Goal: Task Accomplishment & Management: Manage account settings

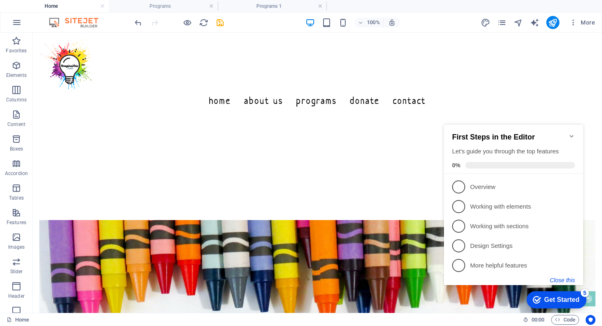
click at [567, 281] on button "Close this" at bounding box center [562, 280] width 25 height 7
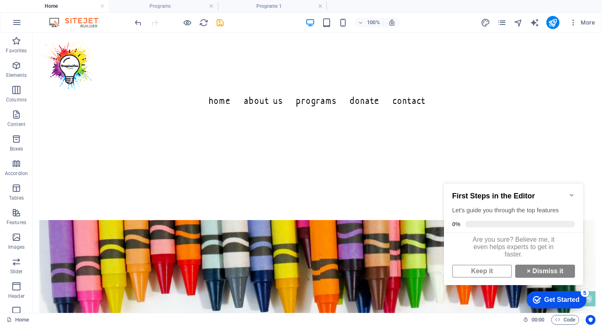
click at [572, 188] on div "First Steps in the Editor Let's guide you through the top features 0%" at bounding box center [513, 208] width 139 height 49
click at [572, 194] on icon "Minimize checklist" at bounding box center [571, 195] width 4 height 2
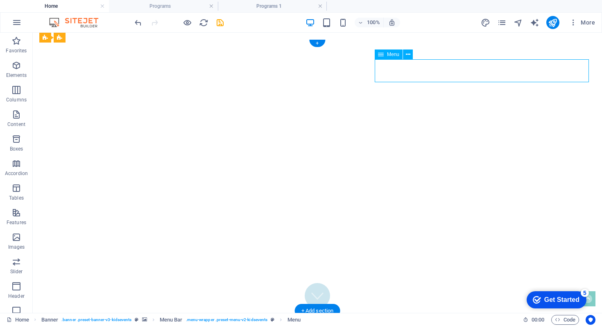
select select
select select "1"
select select
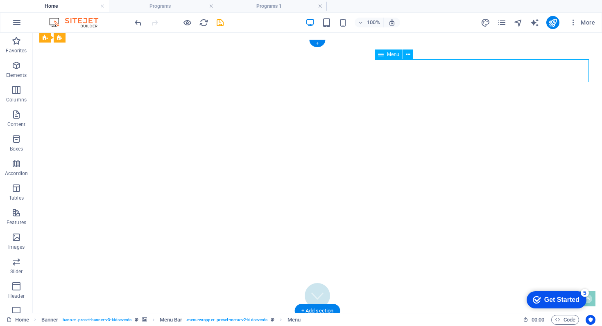
select select "2"
select select
select select "5"
select select
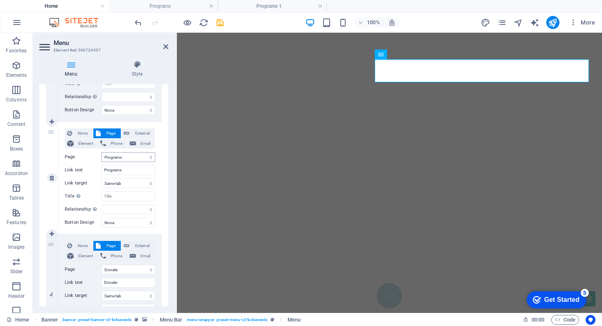
scroll to position [272, 0]
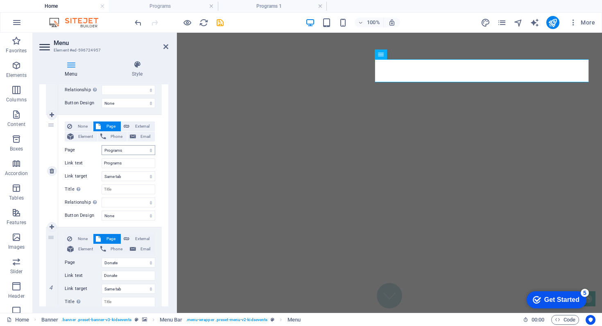
click at [125, 150] on select "Home About Us Programs Programs 1 Privacy Policy Donate Legal Notice Registrati…" at bounding box center [129, 150] width 54 height 10
select select "3"
click at [102, 145] on select "Home About Us Programs Programs 1 Privacy Policy Donate Legal Notice Registrati…" at bounding box center [129, 150] width 54 height 10
select select
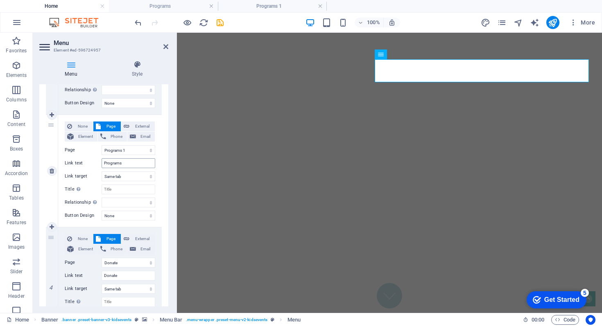
type input "Programs 1"
select select
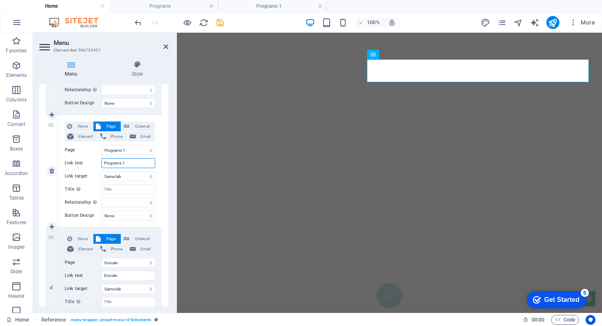
click at [133, 164] on input "Programs 1" at bounding box center [129, 163] width 54 height 10
click at [134, 150] on select "Home About Us Programs Programs 1 Privacy Policy Donate Legal Notice Registrati…" at bounding box center [129, 150] width 54 height 10
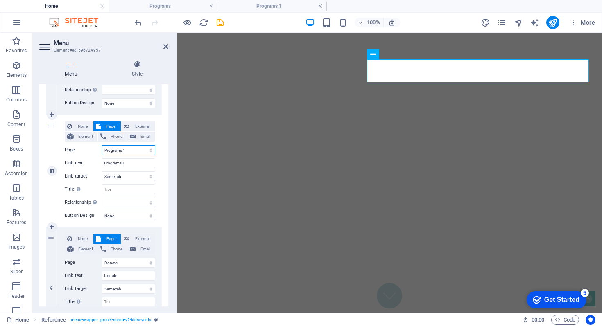
select select "2"
click at [102, 145] on select "Home About Us Programs Programs 1 Privacy Policy Donate Legal Notice Registrati…" at bounding box center [129, 150] width 54 height 10
select select
type input "Programs"
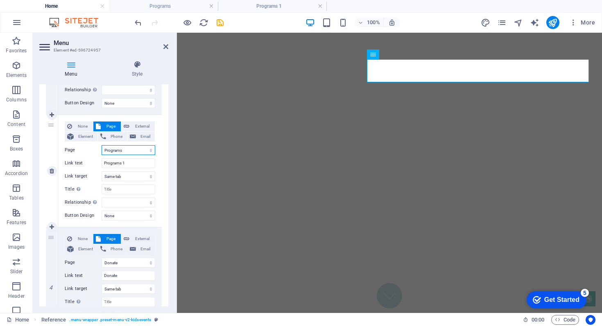
select select
click at [130, 165] on input "Programs" at bounding box center [129, 163] width 54 height 10
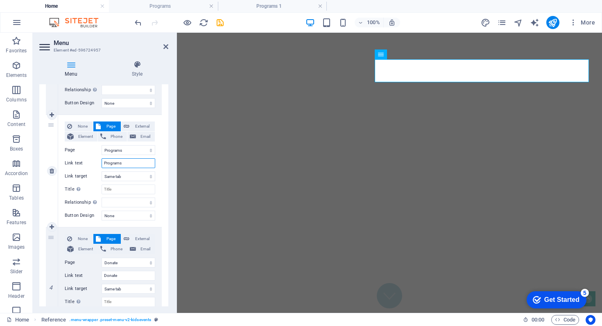
click at [130, 165] on input "Programs" at bounding box center [129, 163] width 54 height 10
click at [131, 163] on input "Programs" at bounding box center [129, 163] width 54 height 10
click at [129, 149] on select "Home About Us Programs Programs 1 Privacy Policy Donate Legal Notice Registrati…" at bounding box center [129, 150] width 54 height 10
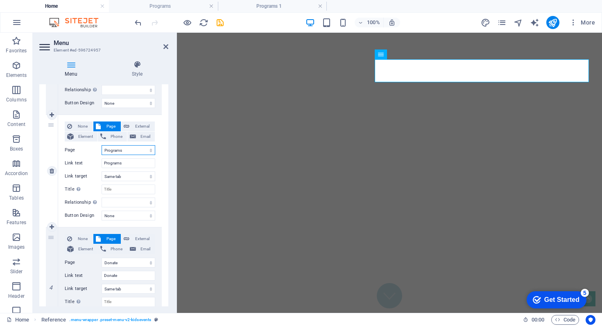
select select "3"
click at [102, 145] on select "Home About Us Programs Programs 1 Privacy Policy Donate Legal Notice Registrati…" at bounding box center [129, 150] width 54 height 10
select select
type input "Programs 1"
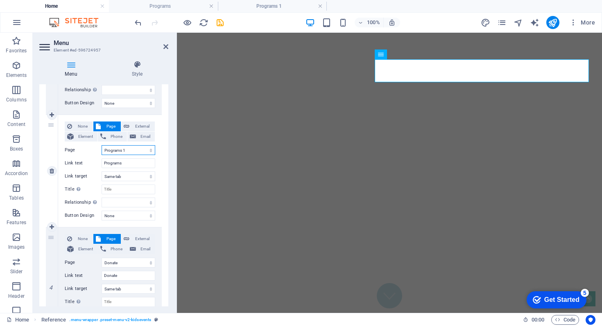
select select
click at [505, 22] on icon "pages" at bounding box center [501, 22] width 9 height 9
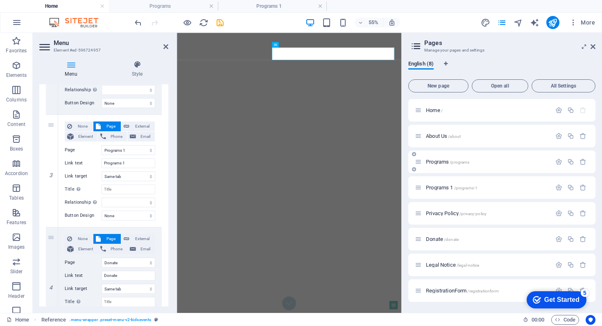
click at [450, 162] on span "Programs /programs" at bounding box center [447, 162] width 43 height 6
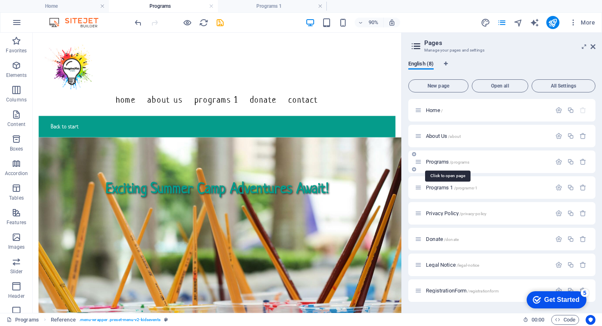
click at [450, 162] on span "Programs /programs" at bounding box center [447, 162] width 43 height 6
click at [418, 163] on icon at bounding box center [418, 161] width 7 height 7
click at [438, 161] on span "Programs /programs" at bounding box center [447, 162] width 43 height 6
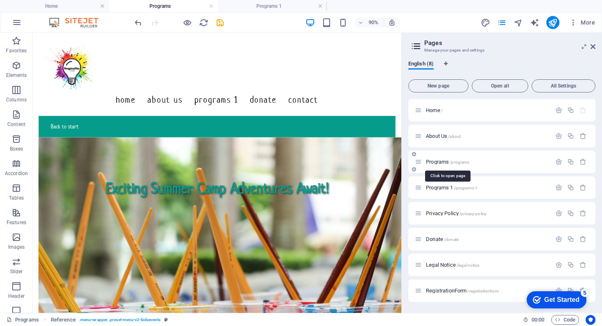
click at [438, 161] on span "Programs /programs" at bounding box center [447, 162] width 43 height 6
click at [558, 163] on icon "button" at bounding box center [558, 161] width 7 height 7
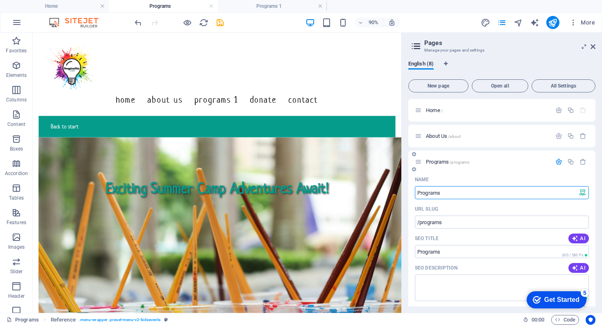
type input "Programs"
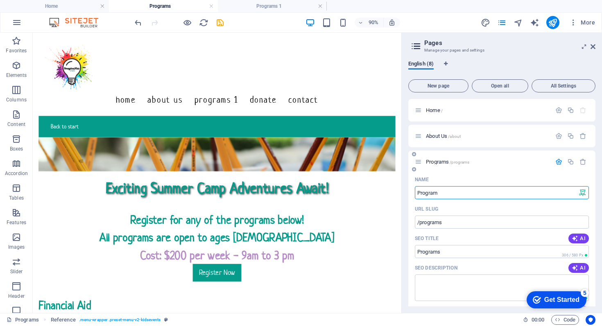
type input "Progra"
type input "Programs"
type input "P"
type input "/"
type input "Su"
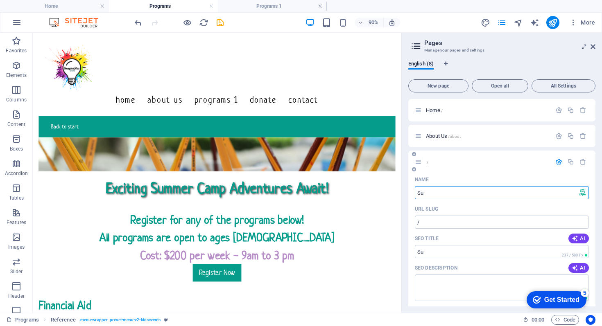
type input "/su"
type input "Su"
type input "Summer"
type input "/summer"
type input "Summer"
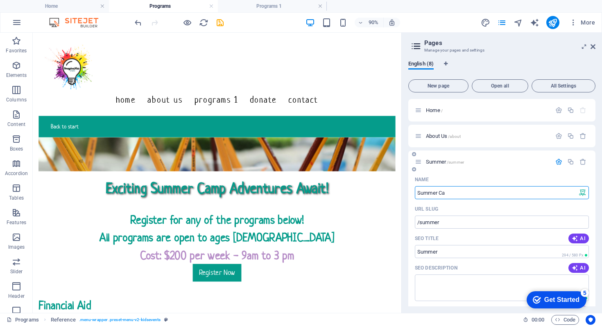
type input "Summer Cam"
type input "/summer-c"
type input "Summer C"
type input "Summer Camp"
type input "/summer-cam"
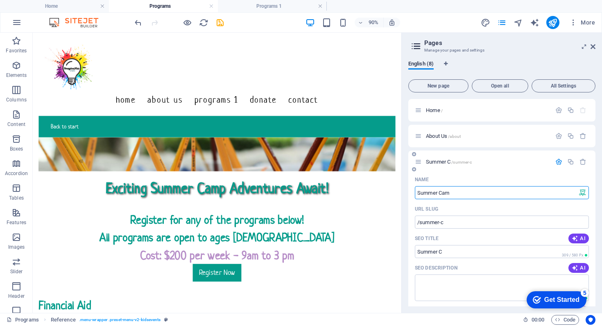
type input "Summer Cam"
type input "Summer Camp"
type input "/summer-camp"
type input "Summer Camp"
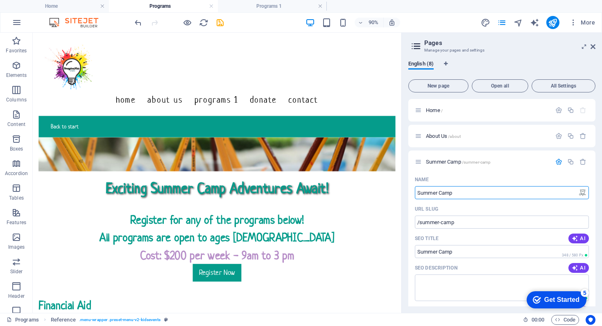
click at [407, 185] on div "English (8) New page Open all All Settings Home / About Us /about Summer Camp /…" at bounding box center [502, 183] width 200 height 259
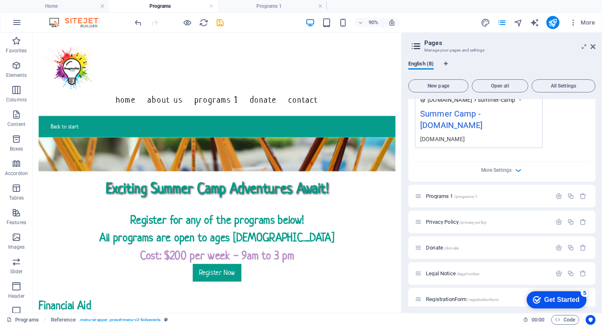
scroll to position [315, 0]
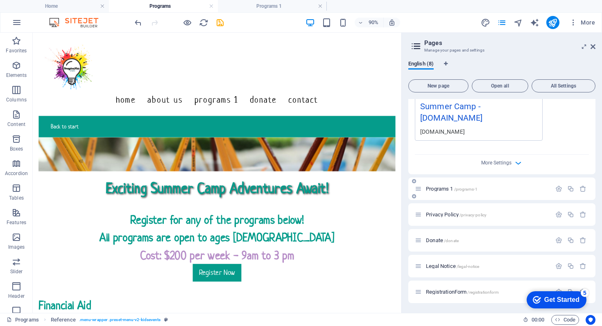
click at [432, 189] on span "Programs 1 /programs-1" at bounding box center [452, 189] width 52 height 6
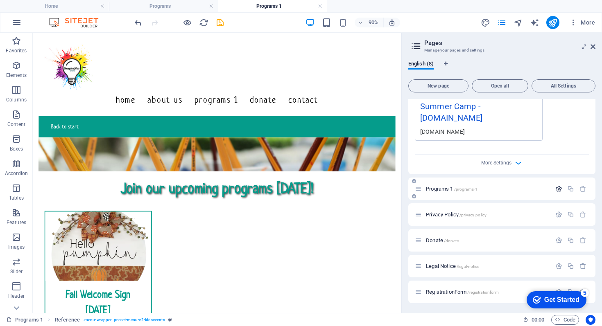
click at [557, 188] on icon "button" at bounding box center [558, 188] width 7 height 7
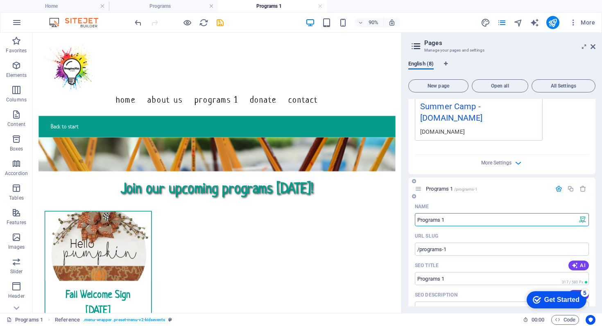
click at [466, 221] on input "Programs 1" at bounding box center [502, 219] width 174 height 13
type input "Programs"
type input "/programs"
type input "Programs"
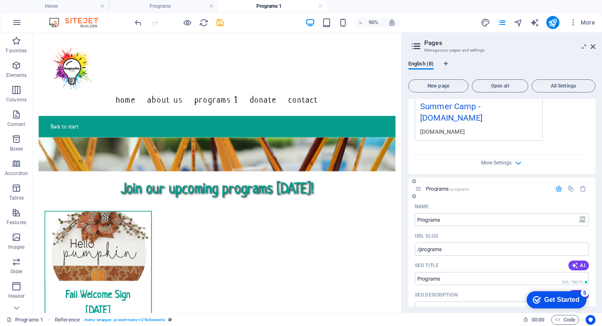
click at [483, 199] on div "Programs /programs" at bounding box center [501, 189] width 187 height 23
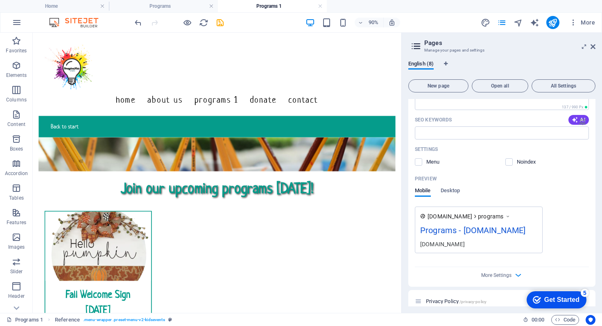
scroll to position [568, 0]
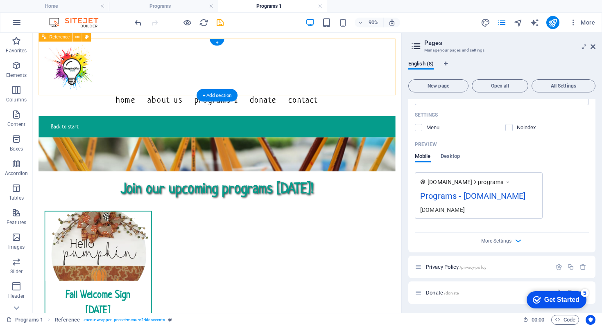
click at [319, 96] on nav "Home About Us Programs 1 Donate Contact" at bounding box center [237, 107] width 383 height 23
click at [320, 96] on nav "Home About Us Programs 1 Donate Contact" at bounding box center [237, 107] width 383 height 23
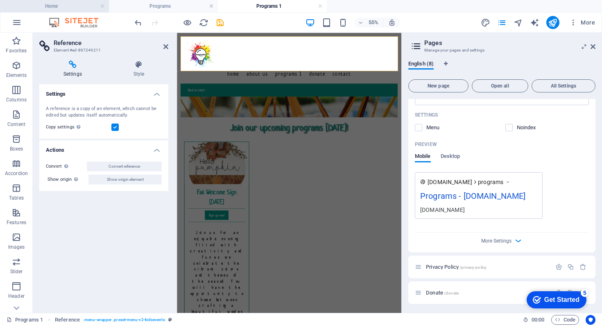
click at [77, 6] on h4 "Home" at bounding box center [54, 6] width 109 height 9
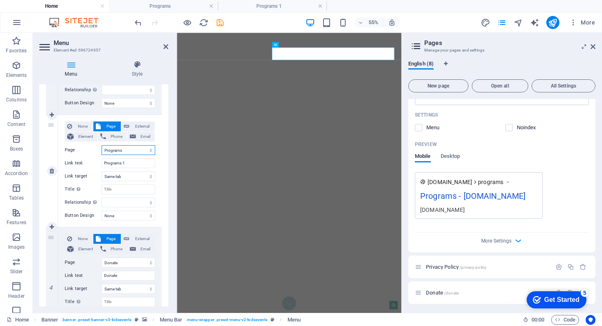
click at [128, 150] on select "Home About Us Summer Camp Programs Privacy Policy Donate Legal Notice Registrat…" at bounding box center [129, 150] width 54 height 10
click at [102, 145] on select "Home About Us Summer Camp Programs Privacy Policy Donate Legal Notice Registrat…" at bounding box center [129, 150] width 54 height 10
click at [129, 164] on input "Programs 1" at bounding box center [129, 163] width 54 height 10
type input "Programs"
select select
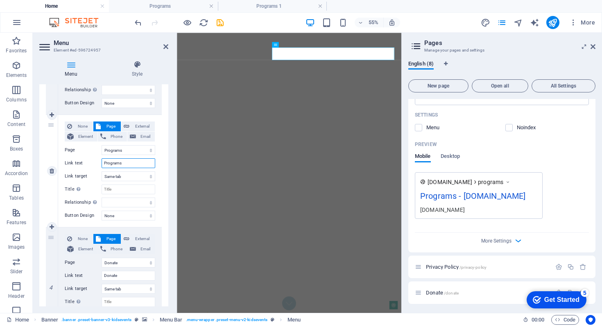
select select
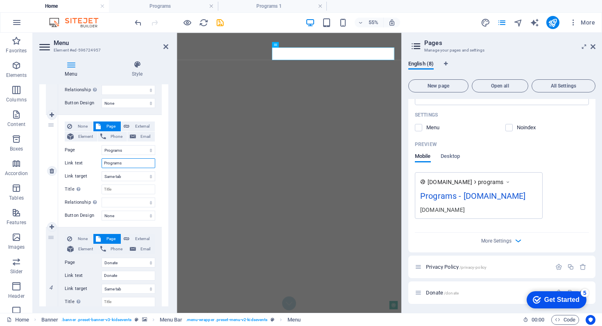
select select
type input "Programs"
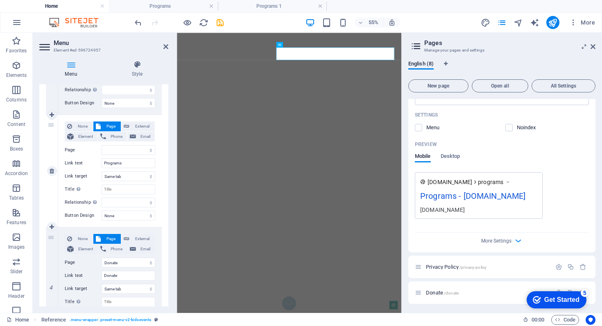
click at [71, 220] on label "Button Design" at bounding box center [83, 216] width 37 height 10
click at [102, 220] on select "None Default Primary Secondary" at bounding box center [129, 216] width 54 height 10
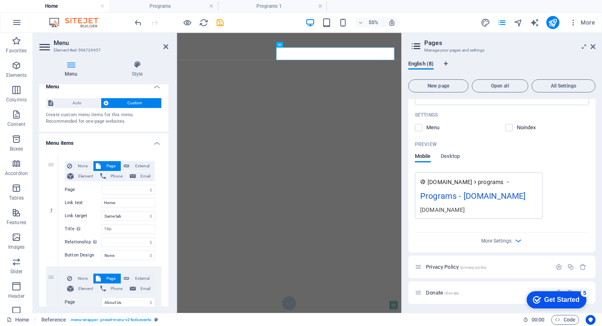
scroll to position [0, 0]
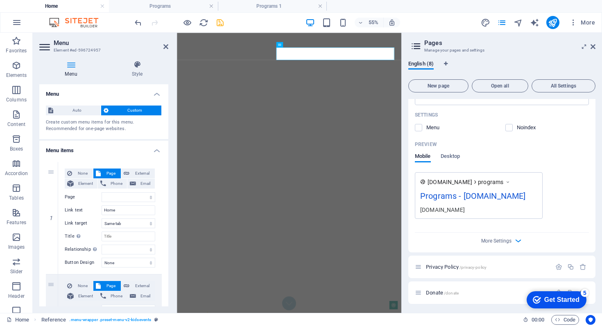
click at [220, 23] on icon "save" at bounding box center [219, 22] width 9 height 9
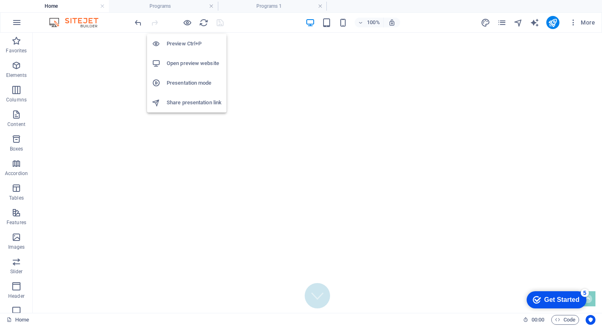
click at [191, 65] on h6 "Open preview website" at bounding box center [194, 64] width 55 height 10
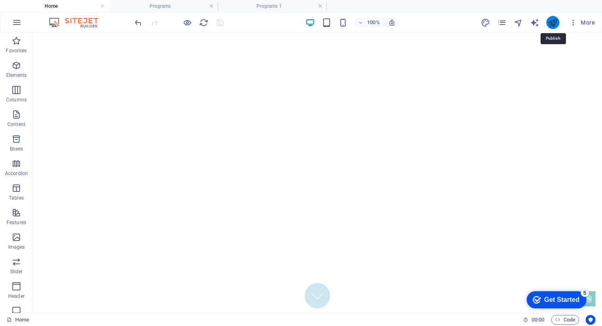
click at [553, 22] on icon "publish" at bounding box center [552, 22] width 9 height 9
